Goal: Task Accomplishment & Management: Use online tool/utility

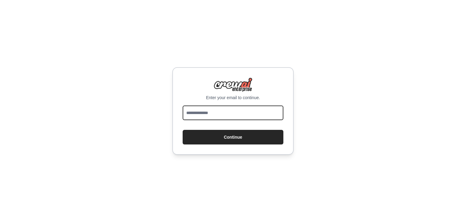
click at [217, 115] on input "email" at bounding box center [233, 112] width 101 height 15
click at [217, 115] on input "**********" at bounding box center [233, 112] width 101 height 15
type input "**********"
click at [183, 130] on button "Continue" at bounding box center [233, 137] width 101 height 15
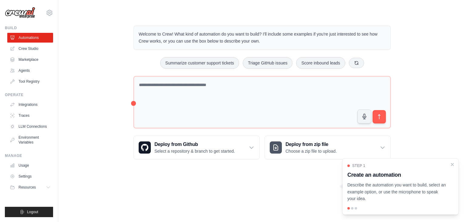
click at [392, 186] on p "Describe the automation you want to build, select an example option, or use the…" at bounding box center [397, 191] width 99 height 21
click at [352, 206] on div "Step 1 Create an automation Describe the automation you want to build, select a…" at bounding box center [401, 186] width 117 height 56
click at [290, 44] on p "Welcome to Crew! What kind of automation do you want to build? I'll include som…" at bounding box center [262, 38] width 247 height 14
click at [143, 34] on p "Welcome to Crew! What kind of automation do you want to build? I'll include som…" at bounding box center [262, 38] width 247 height 14
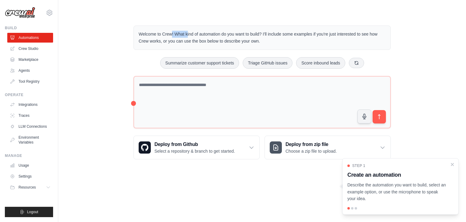
click at [143, 34] on p "Welcome to Crew! What kind of automation do you want to build? I'll include som…" at bounding box center [262, 38] width 247 height 14
click at [163, 36] on p "Welcome to Crew! What kind of automation do you want to build? I'll include som…" at bounding box center [262, 38] width 247 height 14
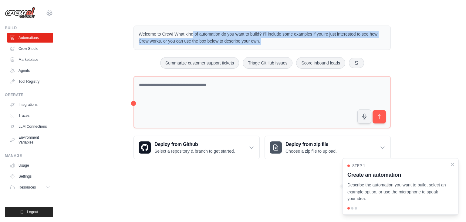
drag, startPoint x: 163, startPoint y: 36, endPoint x: 265, endPoint y: 42, distance: 101.9
click at [265, 42] on p "Welcome to Crew! What kind of automation do you want to build? I'll include som…" at bounding box center [262, 38] width 247 height 14
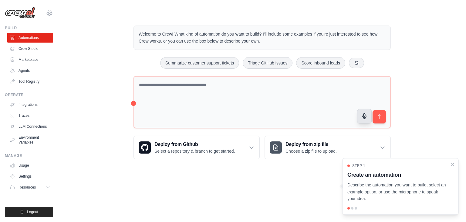
click at [364, 118] on icon "button" at bounding box center [365, 115] width 4 height 5
click at [378, 114] on icon "submit" at bounding box center [380, 117] width 6 height 6
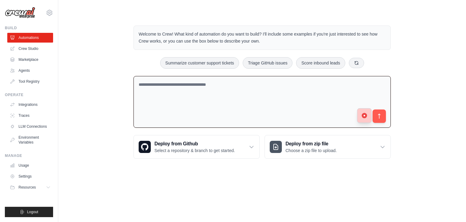
click at [369, 115] on button "button" at bounding box center [364, 115] width 15 height 15
type textarea "**********"
click at [386, 113] on button "submit" at bounding box center [380, 116] width 14 height 14
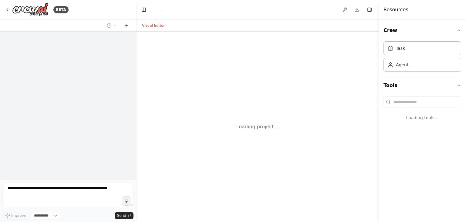
select select "****"
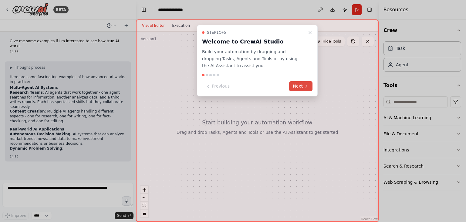
click at [302, 86] on button "Next" at bounding box center [300, 86] width 23 height 10
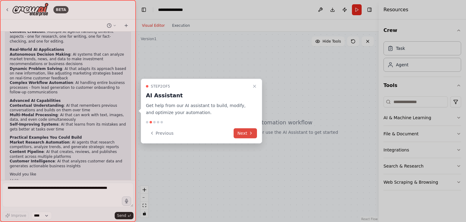
click at [242, 132] on button "Next" at bounding box center [245, 133] width 23 height 10
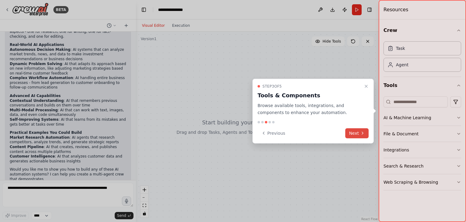
scroll to position [89, 0]
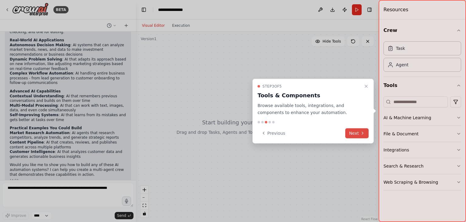
click at [349, 132] on button "Next" at bounding box center [357, 133] width 23 height 10
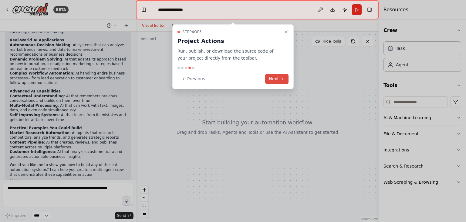
click at [278, 80] on button "Next" at bounding box center [276, 79] width 23 height 10
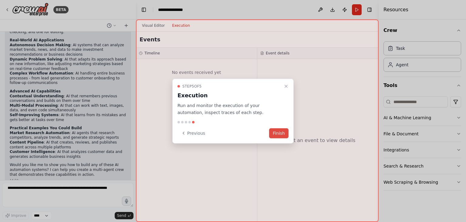
click at [276, 132] on button "Finish" at bounding box center [278, 133] width 19 height 10
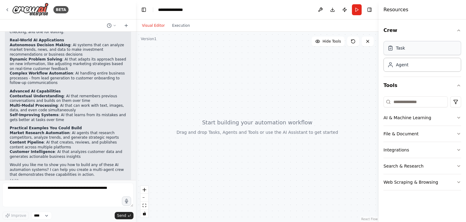
click at [421, 54] on div "Task" at bounding box center [423, 48] width 78 height 14
click at [414, 49] on div "Task" at bounding box center [423, 48] width 78 height 14
click at [414, 67] on div "Agent" at bounding box center [423, 64] width 78 height 14
click at [106, 113] on li "Self-Improving Systems : AI that learns from its mistakes and gets better at ta…" at bounding box center [68, 117] width 117 height 9
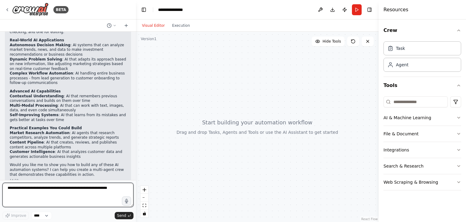
click at [63, 187] on textarea at bounding box center [67, 195] width 131 height 24
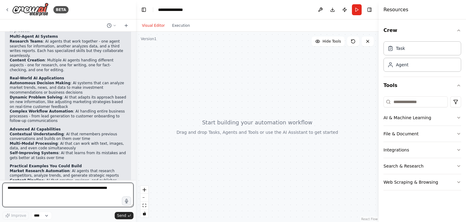
scroll to position [48, 0]
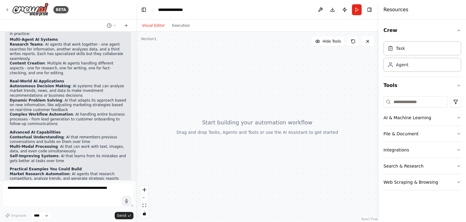
click at [211, 8] on header "**********" at bounding box center [257, 9] width 243 height 19
click at [141, 10] on button "Toggle Left Sidebar" at bounding box center [144, 9] width 9 height 9
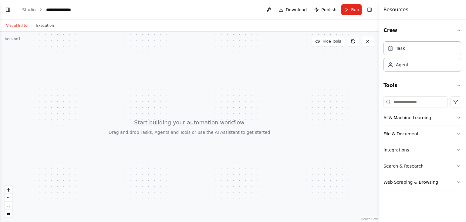
click at [19, 30] on div "Visual Editor Execution" at bounding box center [29, 25] width 55 height 12
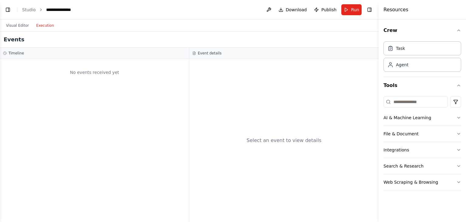
click at [38, 28] on button "Execution" at bounding box center [44, 25] width 25 height 7
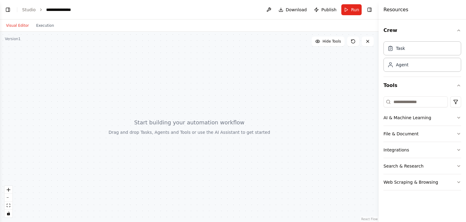
click at [16, 27] on button "Visual Editor" at bounding box center [17, 25] width 30 height 7
click at [6, 8] on button "Toggle Left Sidebar" at bounding box center [8, 9] width 9 height 9
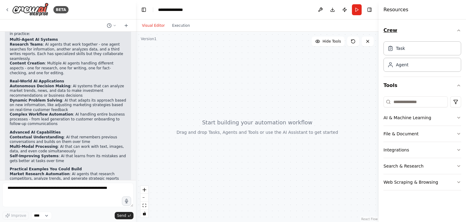
click at [461, 32] on icon "button" at bounding box center [459, 30] width 5 height 5
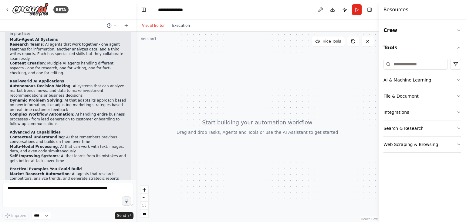
click at [423, 81] on button "AI & Machine Learning" at bounding box center [423, 80] width 78 height 16
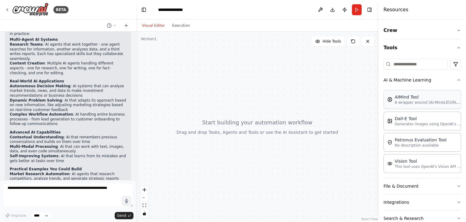
click at [426, 103] on p "A wrapper around [AI-Minds](https://mindsdb.com/minds). Useful for when you nee…" at bounding box center [428, 102] width 67 height 5
click at [402, 101] on p "A wrapper around [AI-Minds](https://mindsdb.com/minds). Useful for when you nee…" at bounding box center [428, 102] width 67 height 5
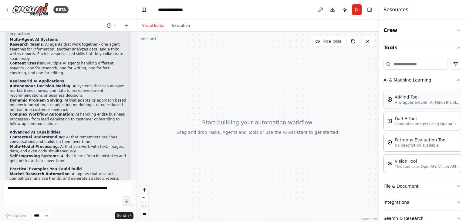
click at [402, 101] on p "A wrapper around [AI-Minds](https://mindsdb.com/minds). Useful for when you nee…" at bounding box center [428, 102] width 67 height 5
click at [93, 180] on form "Improve **** Send" at bounding box center [68, 201] width 136 height 42
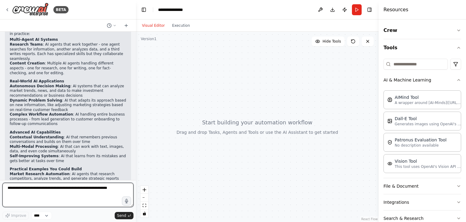
click at [72, 189] on textarea at bounding box center [67, 195] width 131 height 24
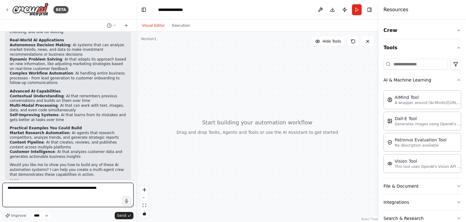
type textarea "**********"
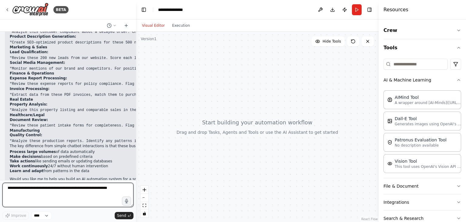
scroll to position [300, 0]
type textarea "*"
type textarea "**********"
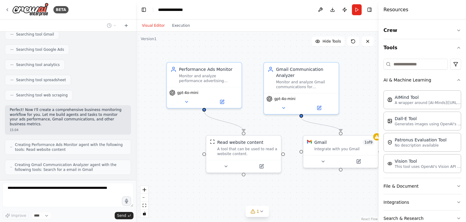
scroll to position [590, 0]
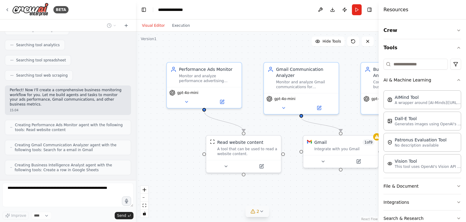
click at [264, 213] on button "2" at bounding box center [257, 211] width 23 height 11
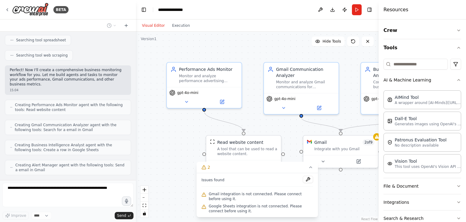
scroll to position [646, 0]
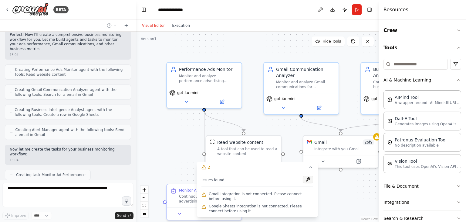
click at [308, 179] on button at bounding box center [308, 179] width 10 height 7
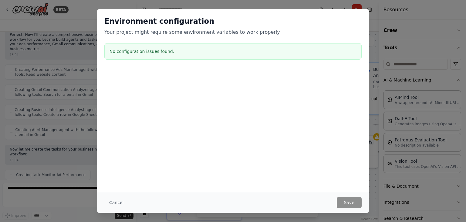
scroll to position [661, 0]
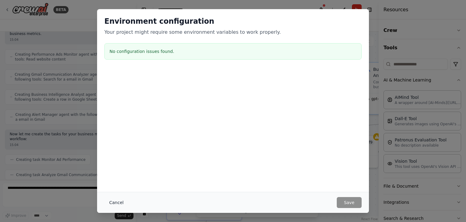
click at [114, 200] on button "Cancel" at bounding box center [116, 202] width 24 height 11
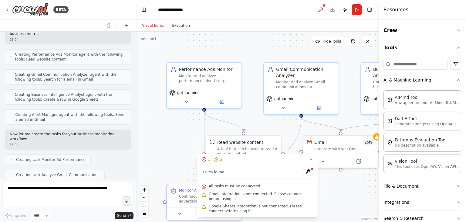
scroll to position [676, 0]
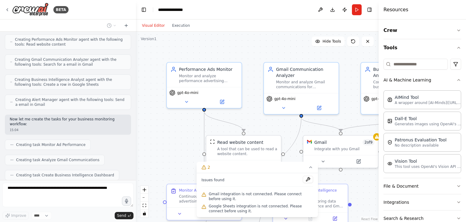
click at [183, 155] on div ".deletable-edge-delete-btn { width: 20px; height: 20px; border: 0px solid #ffff…" at bounding box center [257, 127] width 243 height 190
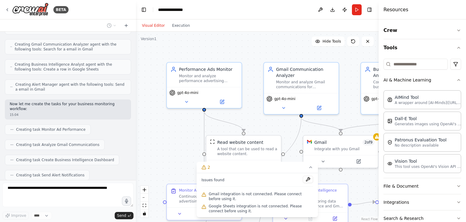
click at [289, 136] on div ".deletable-edge-delete-btn { width: 20px; height: 20px; border: 0px solid #ffff…" at bounding box center [257, 127] width 243 height 190
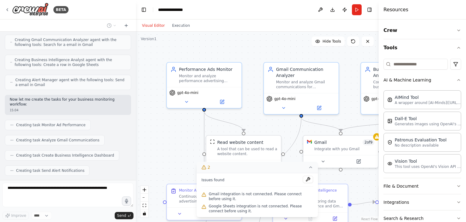
scroll to position [726, 0]
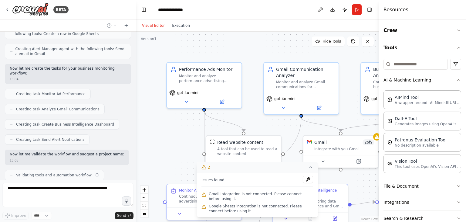
click at [311, 169] on icon at bounding box center [311, 167] width 5 height 5
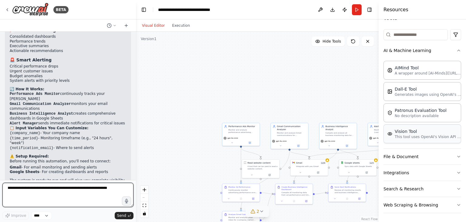
scroll to position [29, 0]
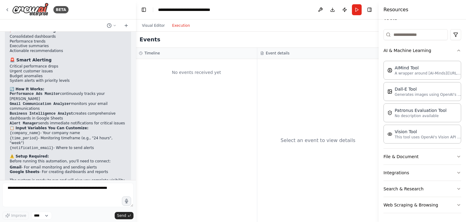
click at [179, 27] on button "Execution" at bounding box center [181, 25] width 25 height 7
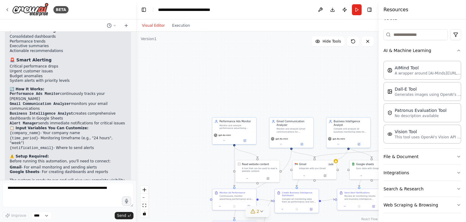
click at [146, 28] on button "Visual Editor" at bounding box center [153, 25] width 30 height 7
click at [144, 206] on icon "fit view" at bounding box center [145, 204] width 4 height 3
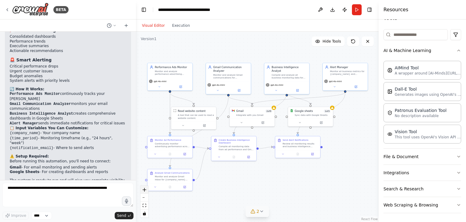
click at [144, 186] on button "zoom in" at bounding box center [145, 190] width 8 height 8
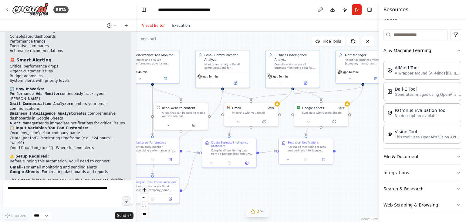
click at [144, 186] on button "zoom in" at bounding box center [145, 190] width 8 height 8
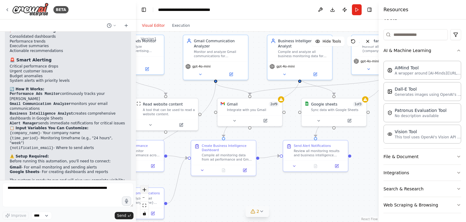
click at [144, 186] on button "zoom in" at bounding box center [145, 190] width 8 height 8
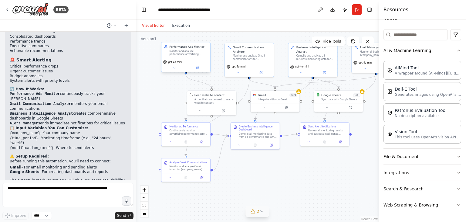
click at [198, 61] on div "gpt-4o-mini" at bounding box center [186, 62] width 46 height 4
click at [194, 51] on div "Monitor and analyze performance advertising campaigns across different platform…" at bounding box center [188, 52] width 39 height 6
click at [175, 71] on div "gpt-4o-mini" at bounding box center [186, 65] width 49 height 14
click at [171, 67] on button at bounding box center [174, 68] width 22 height 5
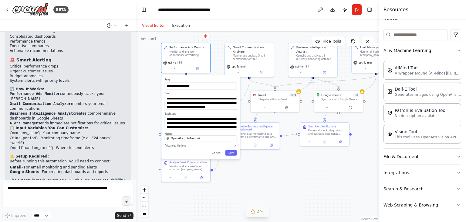
click at [247, 180] on div "**********" at bounding box center [257, 127] width 243 height 190
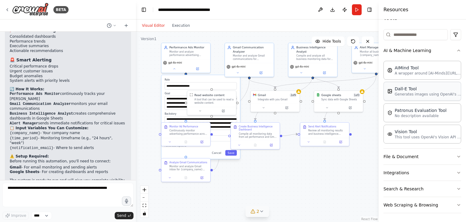
click at [420, 96] on p "Generates images using OpenAI's Dall-E model." at bounding box center [428, 94] width 67 height 5
click at [422, 90] on div "Dall-E Tool" at bounding box center [428, 89] width 67 height 6
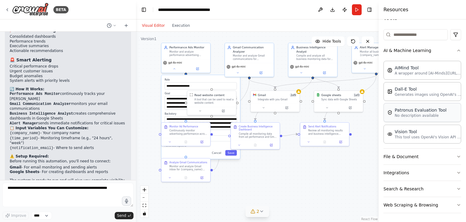
click at [416, 111] on div "Patronus Evaluation Tool" at bounding box center [421, 110] width 52 height 6
click at [409, 139] on div "Vision Tool This tool uses OpenAI's Vision API to describe the contents of an i…" at bounding box center [423, 133] width 78 height 19
click at [418, 157] on button "File & Document" at bounding box center [423, 156] width 78 height 16
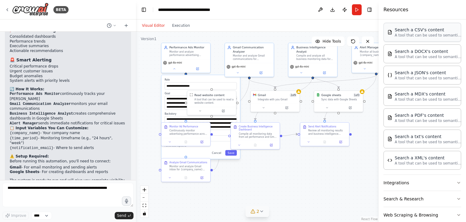
scroll to position [174, 0]
click at [415, 119] on p "A tool that can be used to semantic search a query from a PDF's content." at bounding box center [428, 119] width 67 height 5
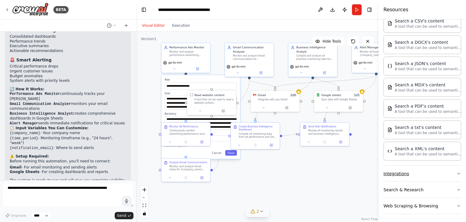
click at [434, 173] on button "Integrations" at bounding box center [423, 174] width 78 height 16
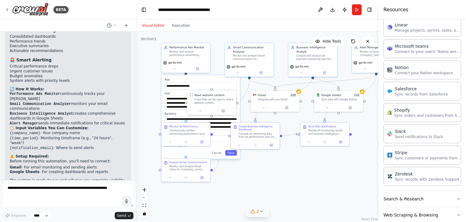
scroll to position [589, 0]
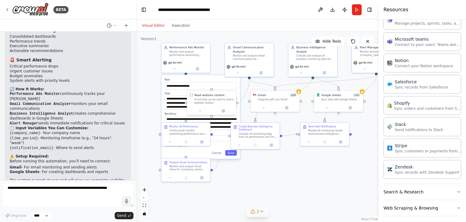
click at [340, 186] on div "**********" at bounding box center [257, 127] width 243 height 190
click at [429, 202] on button "Web Scraping & Browsing" at bounding box center [423, 208] width 78 height 16
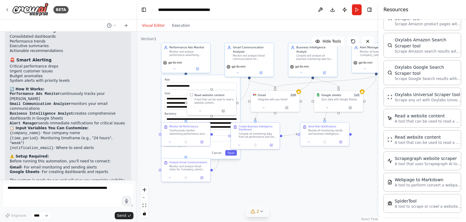
scroll to position [908, 0]
click at [433, 120] on div "Read a website content A tool that can be used to read a website content." at bounding box center [423, 117] width 78 height 19
click at [332, 174] on div "**********" at bounding box center [257, 127] width 243 height 190
click at [146, 218] on div "**********" at bounding box center [257, 127] width 243 height 190
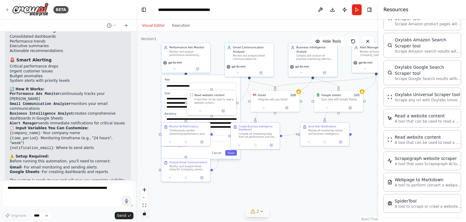
click at [143, 214] on icon "toggle interactivity" at bounding box center [144, 213] width 3 height 4
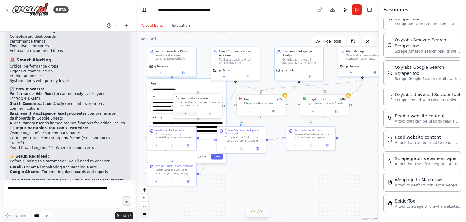
click at [189, 114] on button at bounding box center [186, 113] width 22 height 5
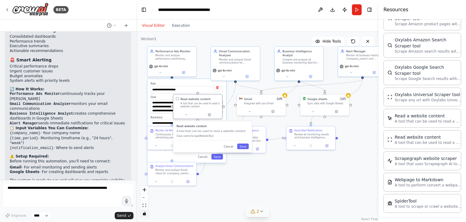
click at [199, 81] on div "**********" at bounding box center [187, 121] width 79 height 84
click at [217, 89] on button at bounding box center [217, 88] width 8 height 8
click at [258, 188] on div "**********" at bounding box center [257, 127] width 243 height 190
click at [121, 213] on span "Send" at bounding box center [121, 215] width 9 height 5
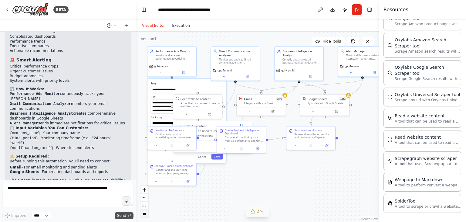
click at [121, 213] on span "Send" at bounding box center [121, 215] width 9 height 5
